Goal: Information Seeking & Learning: Find specific fact

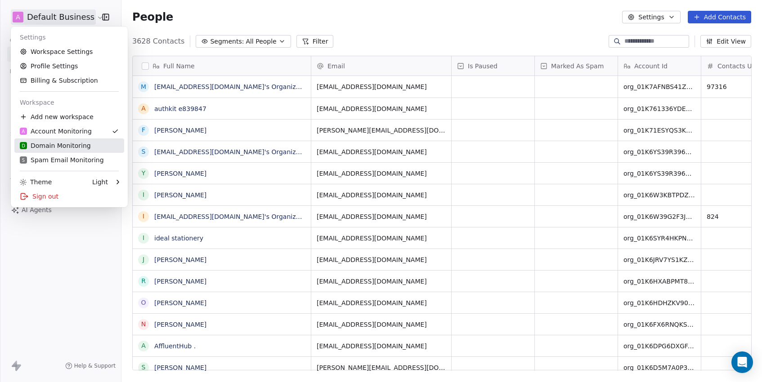
click at [59, 146] on div "D Domain Monitoring" at bounding box center [55, 145] width 71 height 9
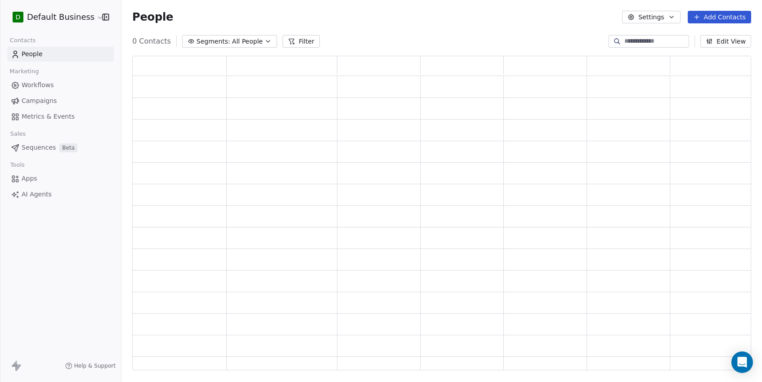
scroll to position [315, 618]
click at [637, 42] on input at bounding box center [655, 41] width 63 height 9
paste input "**********"
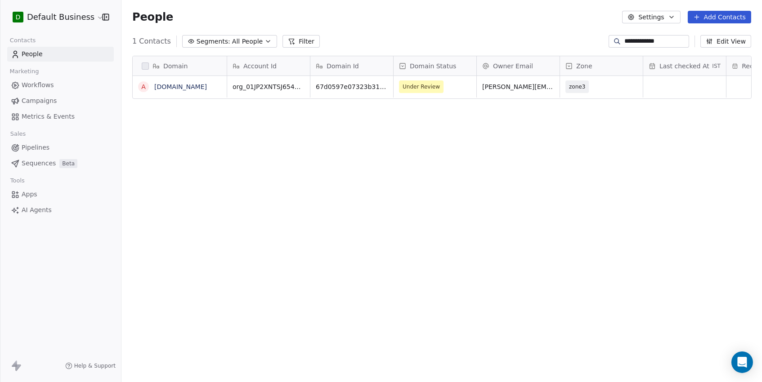
scroll to position [336, 640]
type input "**********"
click at [183, 85] on link "[DOMAIN_NAME]" at bounding box center [180, 86] width 53 height 7
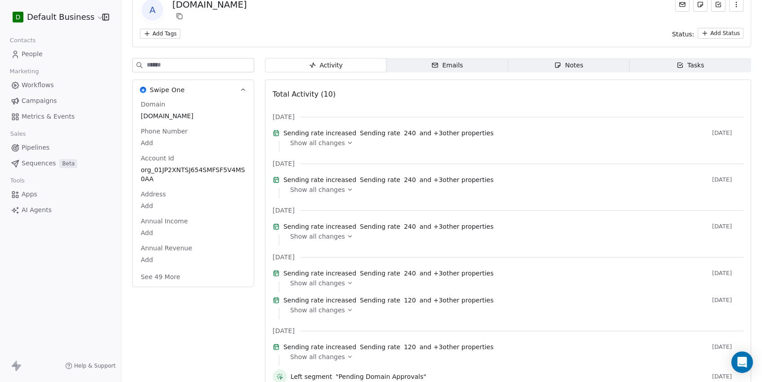
scroll to position [69, 0]
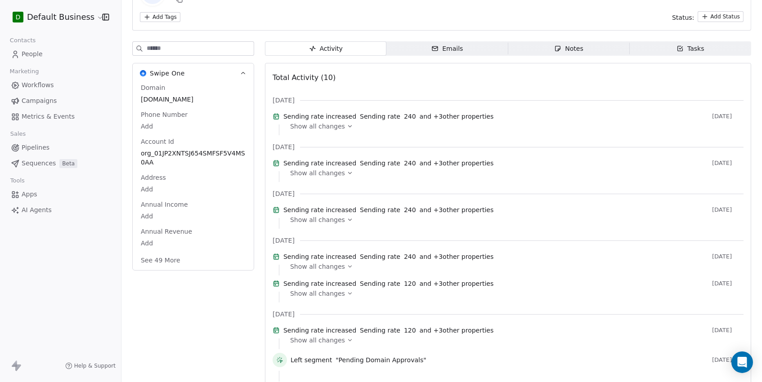
click at [174, 259] on button "See 49 More" at bounding box center [160, 260] width 50 height 16
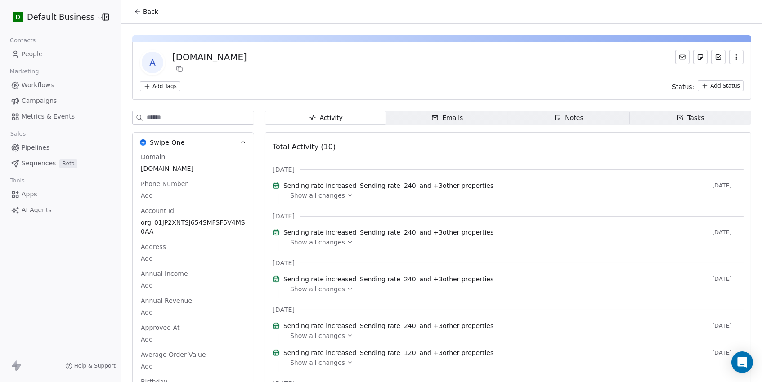
scroll to position [0, 0]
click at [205, 58] on div "[DOMAIN_NAME]" at bounding box center [209, 57] width 75 height 13
copy div "[DOMAIN_NAME] Add Tags"
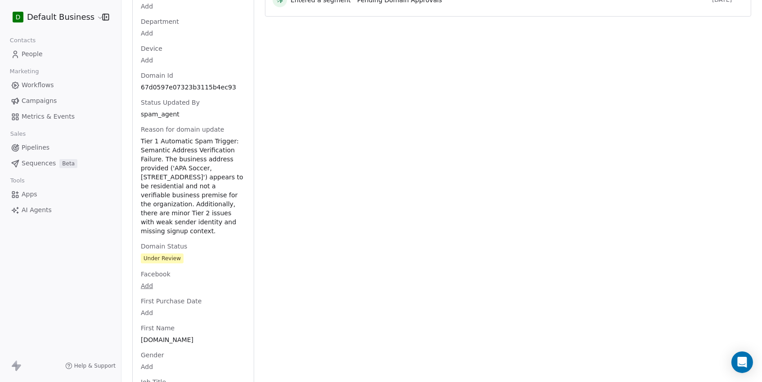
click at [182, 306] on span "First Purchase Date" at bounding box center [171, 301] width 64 height 9
click at [196, 218] on span "Tier 1 Automatic Spam Trigger: Semantic Address Verification Failure. The busin…" at bounding box center [193, 186] width 104 height 99
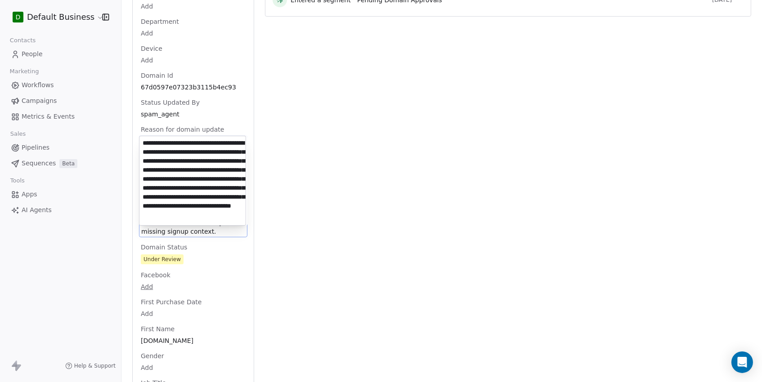
scroll to position [23, 0]
click at [196, 218] on textarea "**********" at bounding box center [192, 180] width 106 height 89
